Goal: Information Seeking & Learning: Learn about a topic

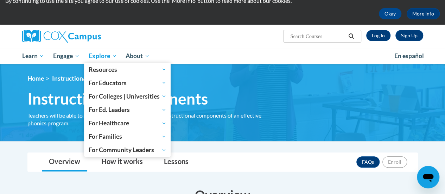
scroll to position [25, 0]
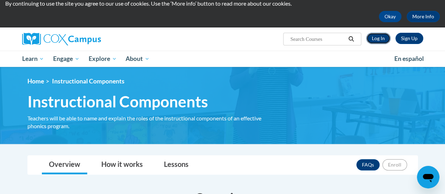
click at [385, 39] on link "Log In" at bounding box center [378, 38] width 24 height 11
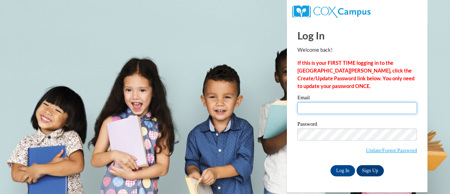
click at [317, 108] on input "Email" at bounding box center [357, 108] width 120 height 12
type input "donawillich@gmail.com"
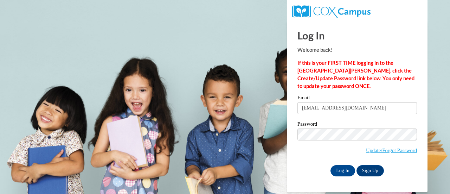
drag, startPoint x: 330, startPoint y: 116, endPoint x: 340, endPoint y: 162, distance: 47.6
click at [340, 162] on div "Password Update/Forgot Password" at bounding box center [357, 141] width 120 height 41
drag, startPoint x: 340, startPoint y: 166, endPoint x: 341, endPoint y: 172, distance: 5.5
click at [341, 172] on input "Log In" at bounding box center [342, 170] width 25 height 11
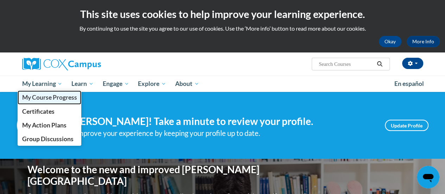
click at [39, 102] on link "My Course Progress" at bounding box center [50, 97] width 64 height 14
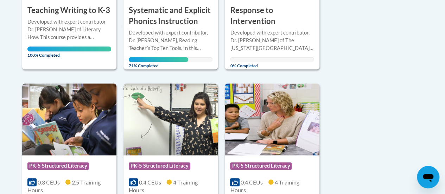
scroll to position [293, 0]
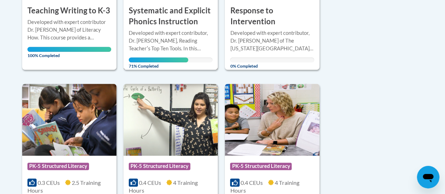
click at [166, 43] on div "Developed with expert contributor, Dr. Deborah Glaser, Reading Teacherʹs Top Te…" at bounding box center [171, 40] width 84 height 23
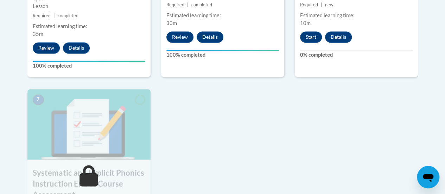
scroll to position [553, 0]
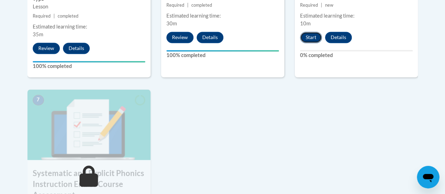
click at [312, 37] on button "Start" at bounding box center [311, 37] width 22 height 11
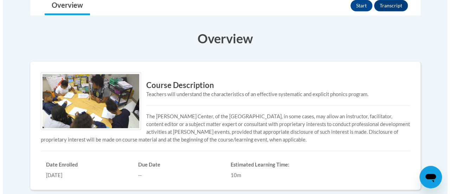
scroll to position [162, 0]
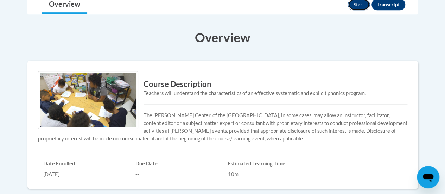
click at [362, 7] on button "Start" at bounding box center [359, 4] width 22 height 11
